Goal: Navigation & Orientation: Find specific page/section

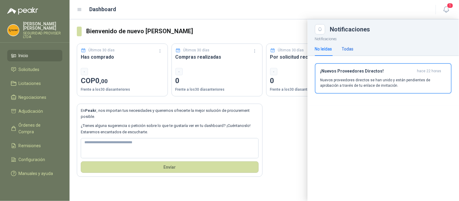
click at [343, 50] on div "Todas" at bounding box center [348, 49] width 12 height 7
click at [398, 82] on p "Nuevos proveedores directos se han unido y están pendientes de aprobación a tra…" at bounding box center [383, 82] width 126 height 11
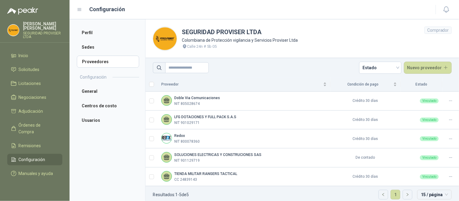
scroll to position [6, 0]
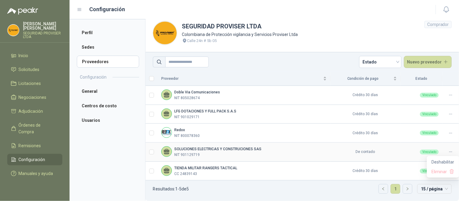
click at [449, 153] on icon at bounding box center [451, 152] width 5 height 5
click at [382, 38] on header "SEGURIDAD PROVISER LTDA Colombiana de Protección vigilancia y Servicios Provise…" at bounding box center [303, 33] width 314 height 39
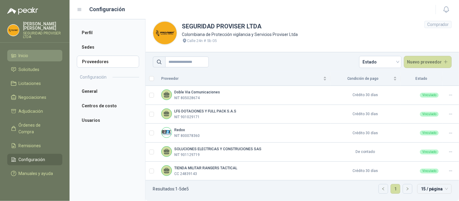
click at [25, 53] on span "Inicio" at bounding box center [24, 55] width 10 height 7
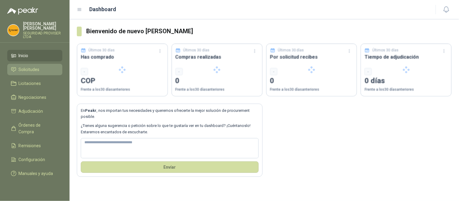
click at [32, 71] on span "Solicitudes" at bounding box center [29, 69] width 21 height 7
